Goal: Information Seeking & Learning: Learn about a topic

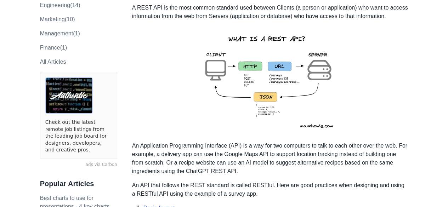
scroll to position [71, 0]
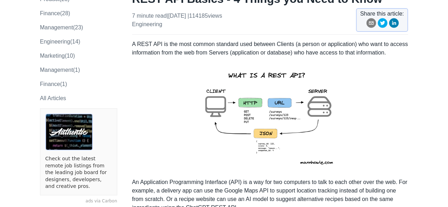
click at [261, 112] on img at bounding box center [269, 118] width 155 height 110
click at [262, 112] on img at bounding box center [269, 118] width 155 height 110
click at [212, 88] on img at bounding box center [269, 118] width 155 height 110
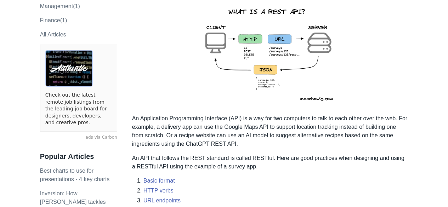
scroll to position [142, 0]
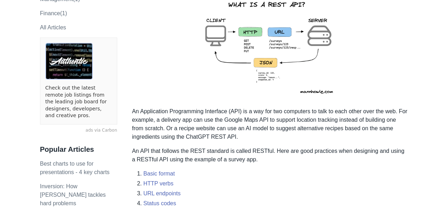
click at [257, 80] on img at bounding box center [269, 47] width 155 height 110
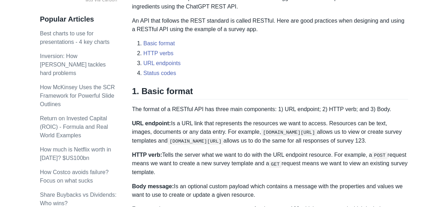
scroll to position [284, 0]
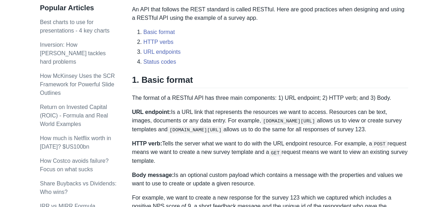
click at [291, 100] on p "The format of a RESTful API has three main components: 1) URL endpoint; 2) HTTP…" at bounding box center [270, 98] width 276 height 9
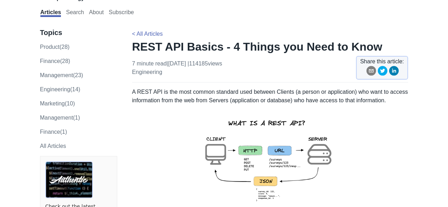
scroll to position [0, 0]
